Goal: Find specific page/section: Find specific page/section

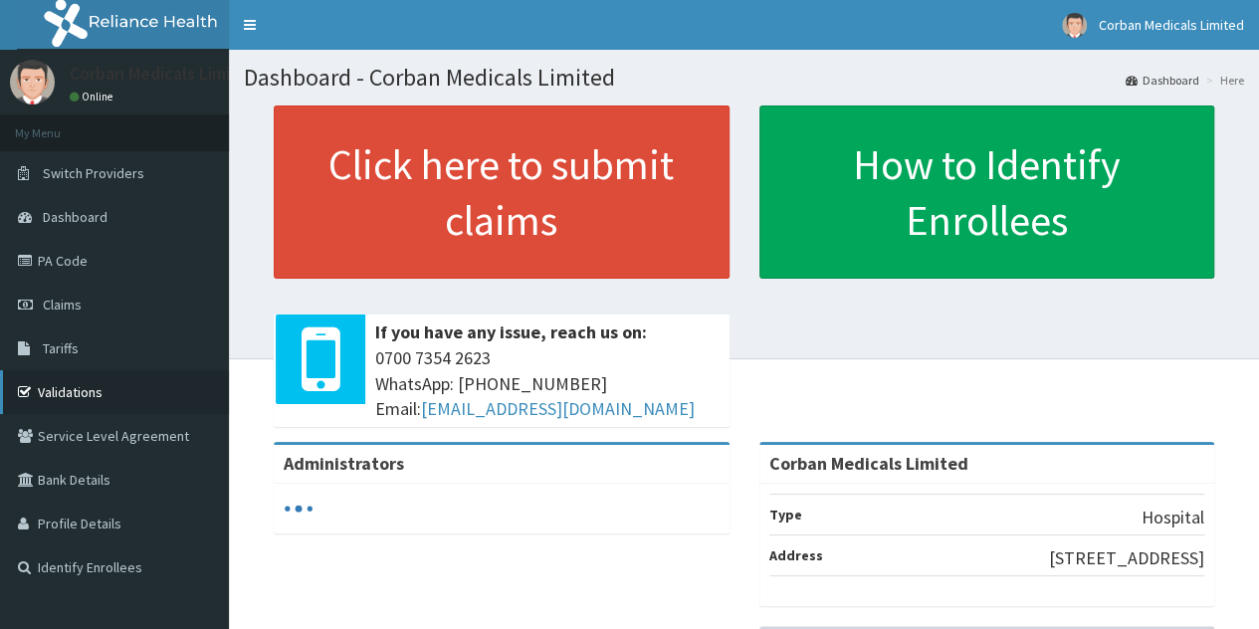
click at [107, 384] on link "Validations" at bounding box center [114, 392] width 229 height 44
click at [70, 383] on link "Validations" at bounding box center [114, 392] width 229 height 44
